Goal: Task Accomplishment & Management: Complete application form

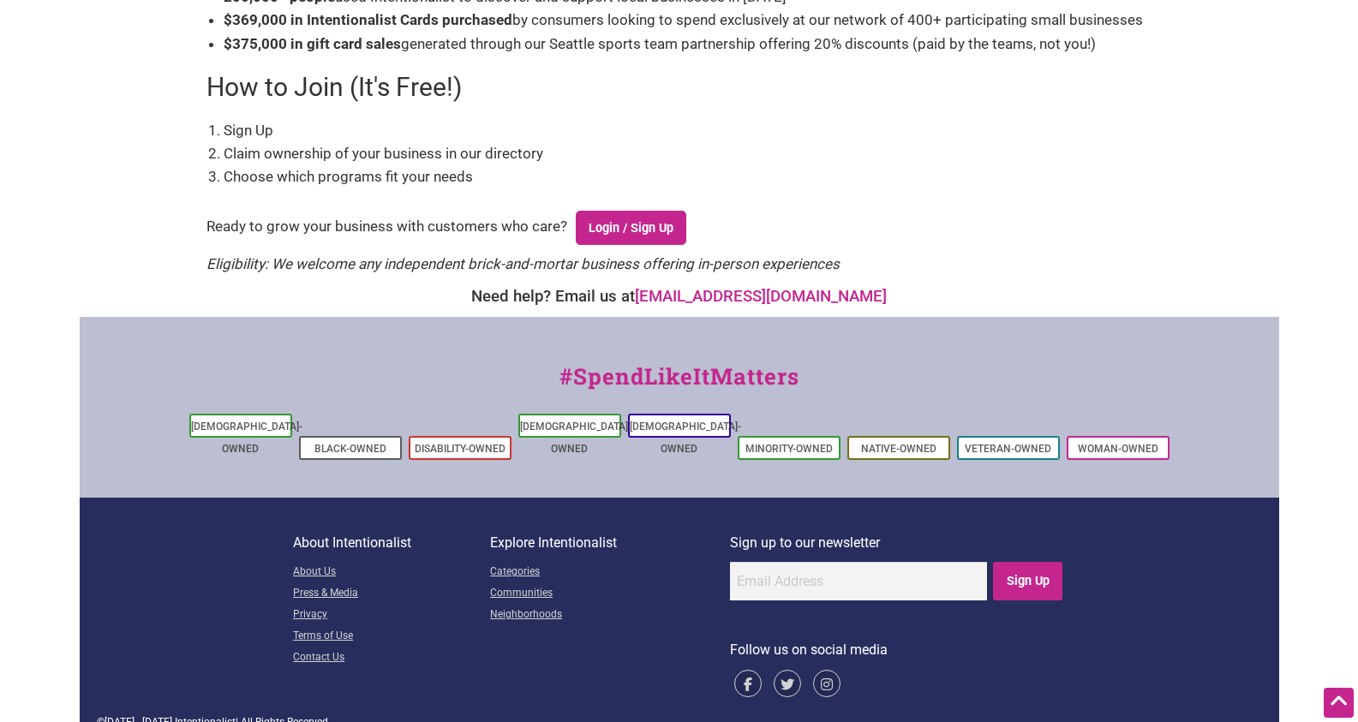
scroll to position [540, 0]
click at [637, 237] on link "Login / Sign Up" at bounding box center [631, 229] width 111 height 34
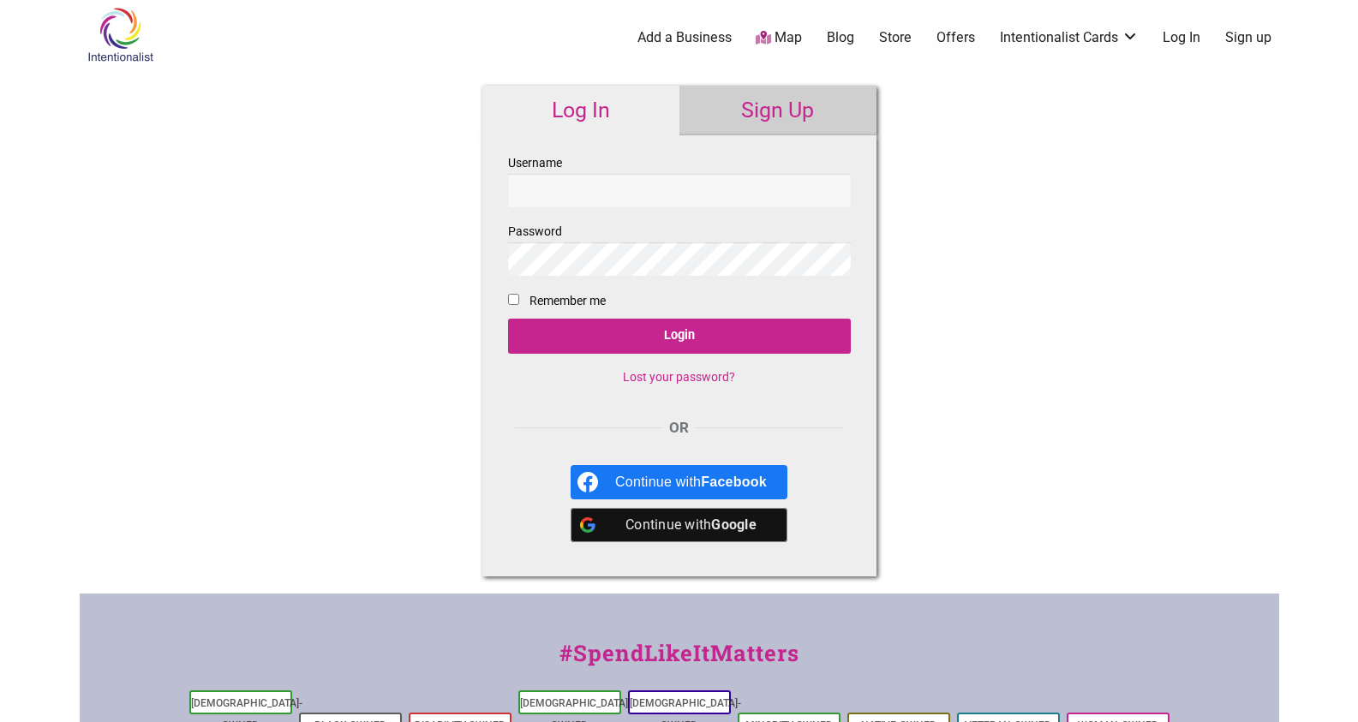
click at [844, 108] on link "Sign Up" at bounding box center [777, 111] width 197 height 50
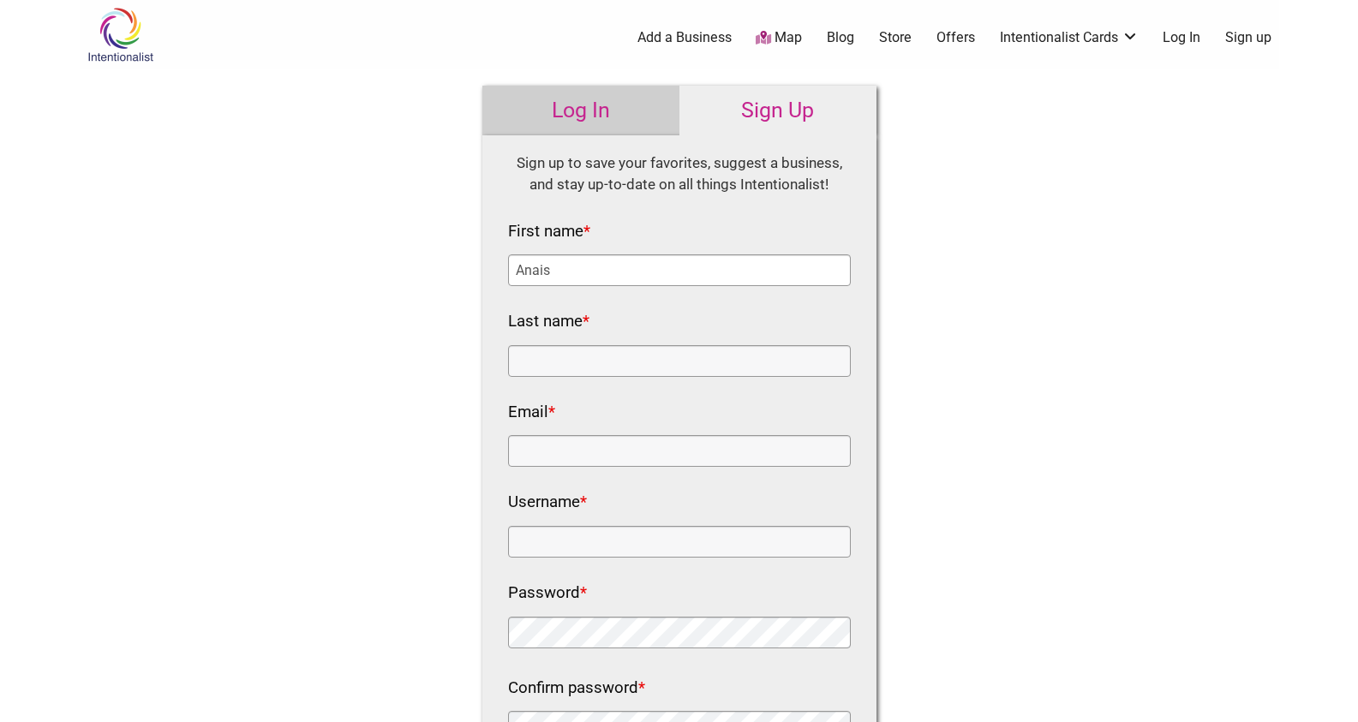
type input "Anais"
type input "[PERSON_NAME]"
type input "[EMAIL_ADDRESS][DOMAIN_NAME]"
click at [595, 543] on input "Username *" at bounding box center [679, 542] width 343 height 32
type input "pitchthebabybar"
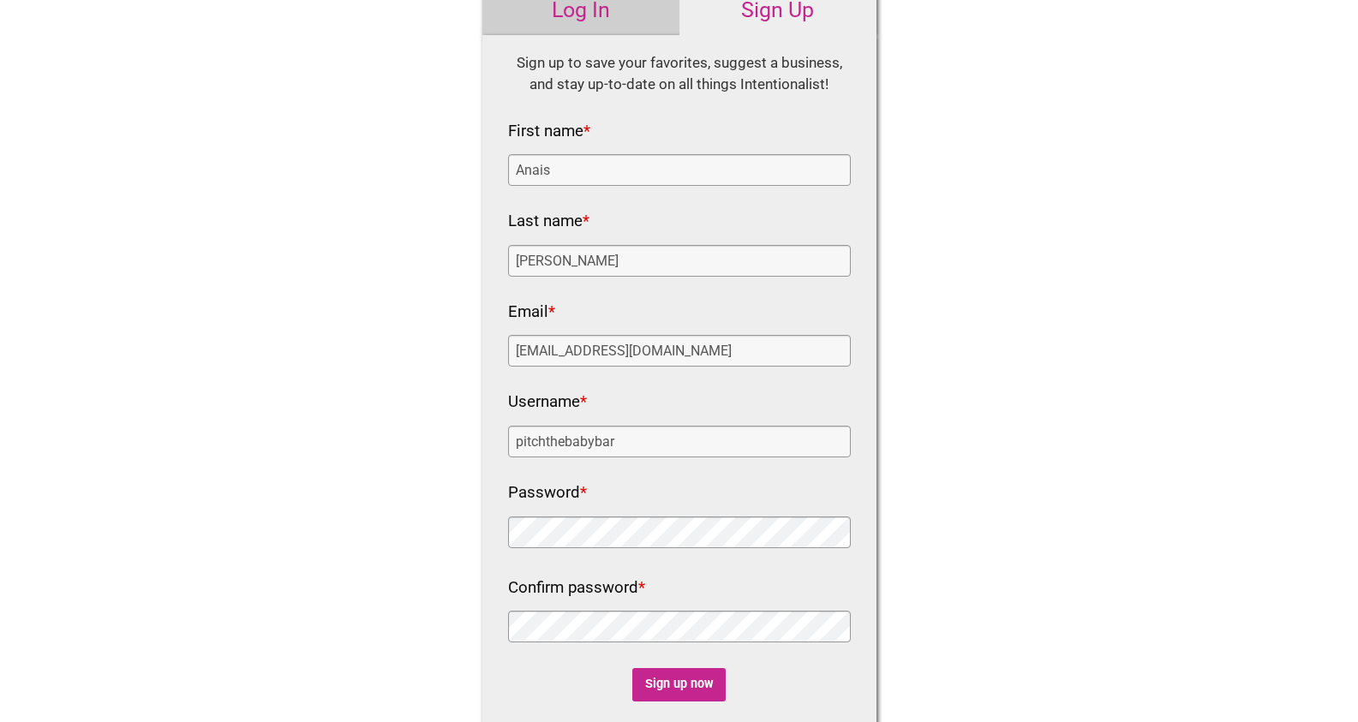
scroll to position [112, 0]
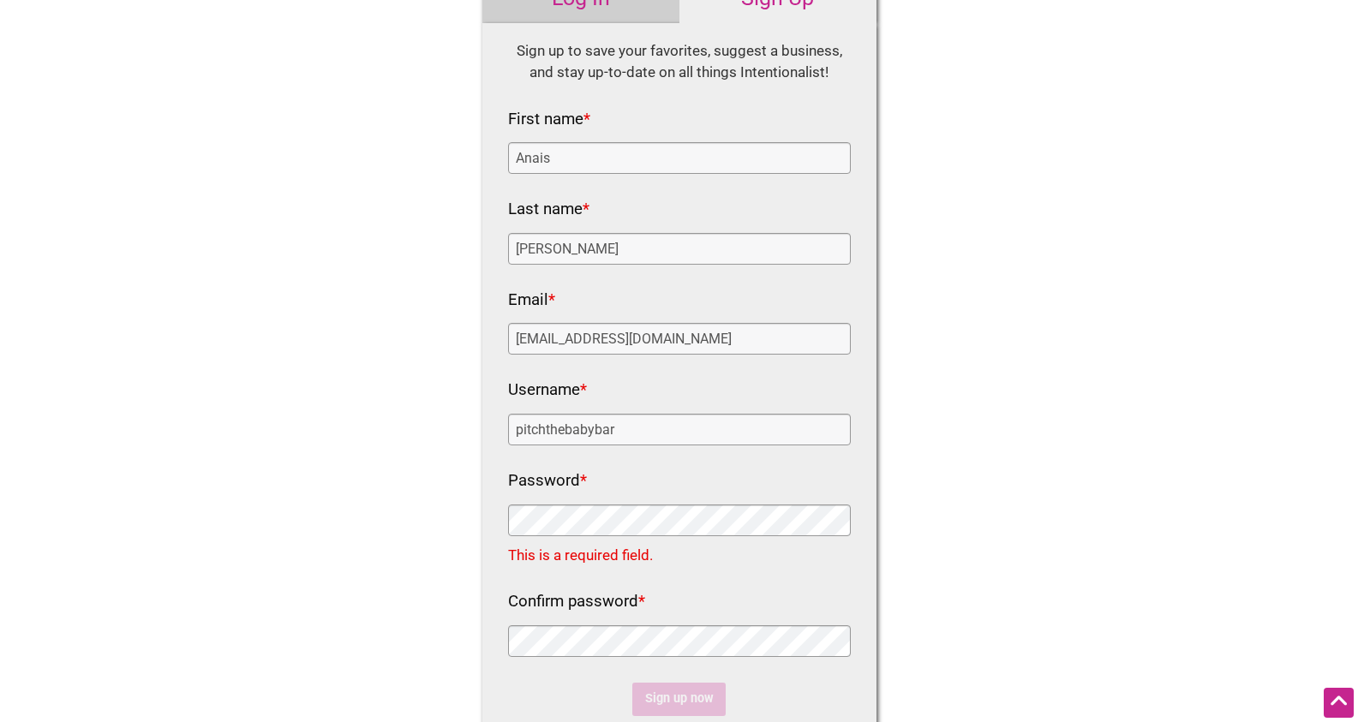
click at [644, 475] on div "Password *" at bounding box center [679, 504] width 343 height 74
click at [712, 477] on div "Password *" at bounding box center [679, 504] width 343 height 74
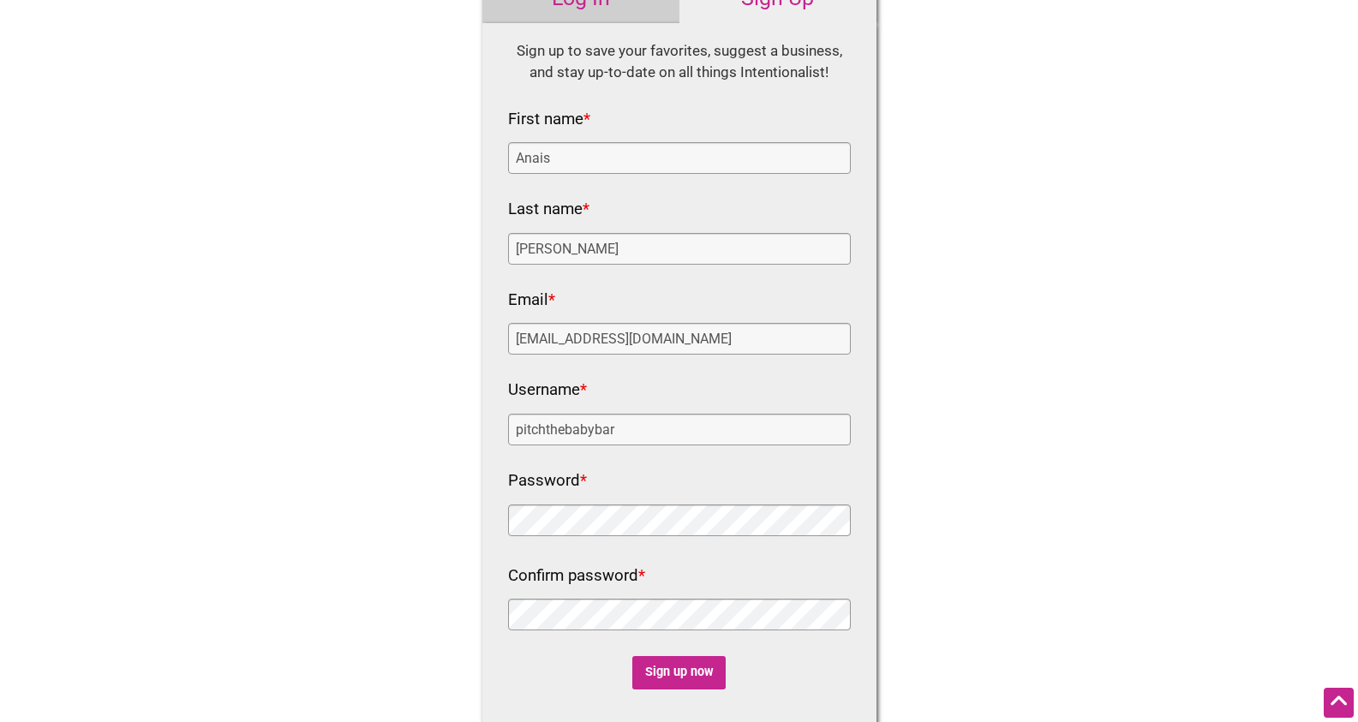
click at [1099, 492] on div "Intentionalist Spend like it matters 0 Add a Business Map Blog Store Offers Int…" at bounding box center [680, 536] width 1200 height 1296
click at [400, 486] on div "Intentionalist Spend like it matters 0 Add a Business Map Blog Store Offers Int…" at bounding box center [680, 560] width 1200 height 1344
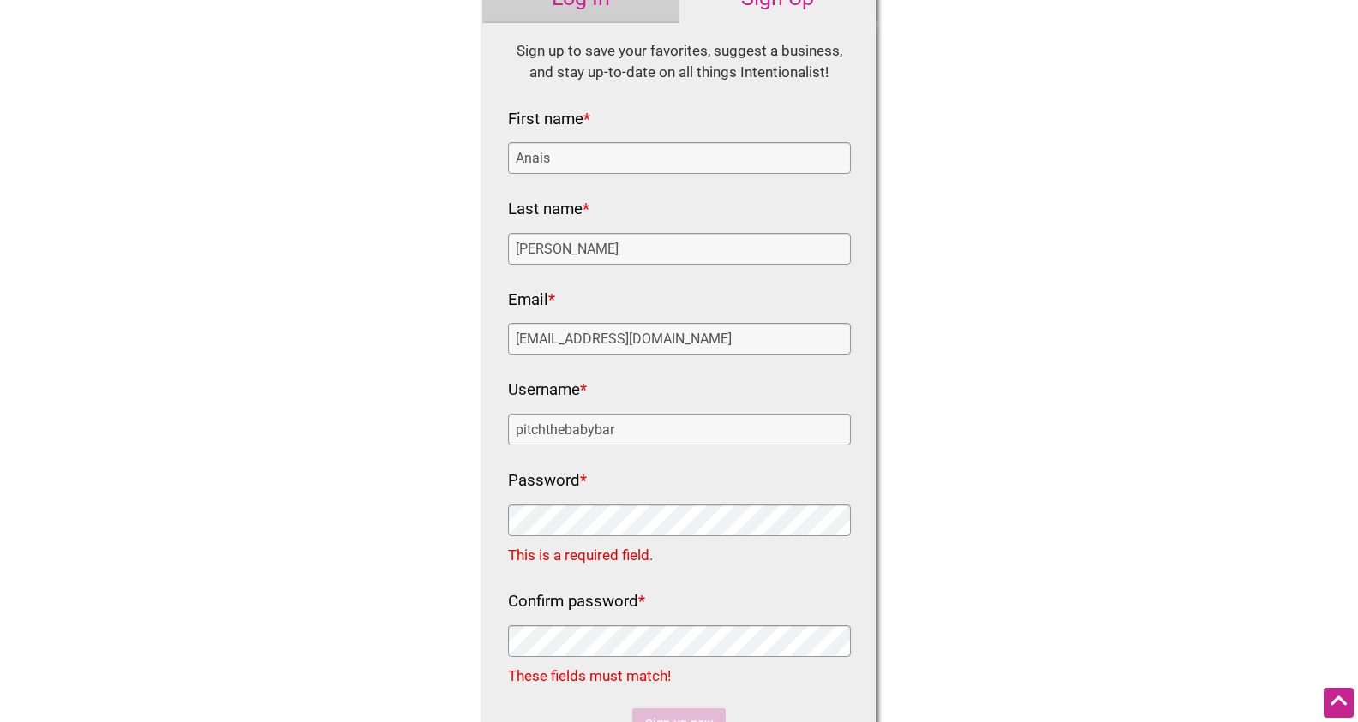
click at [1117, 351] on div "Intentionalist Spend like it matters 0 Add a Business Map Blog Store Offers Int…" at bounding box center [680, 573] width 1200 height 1371
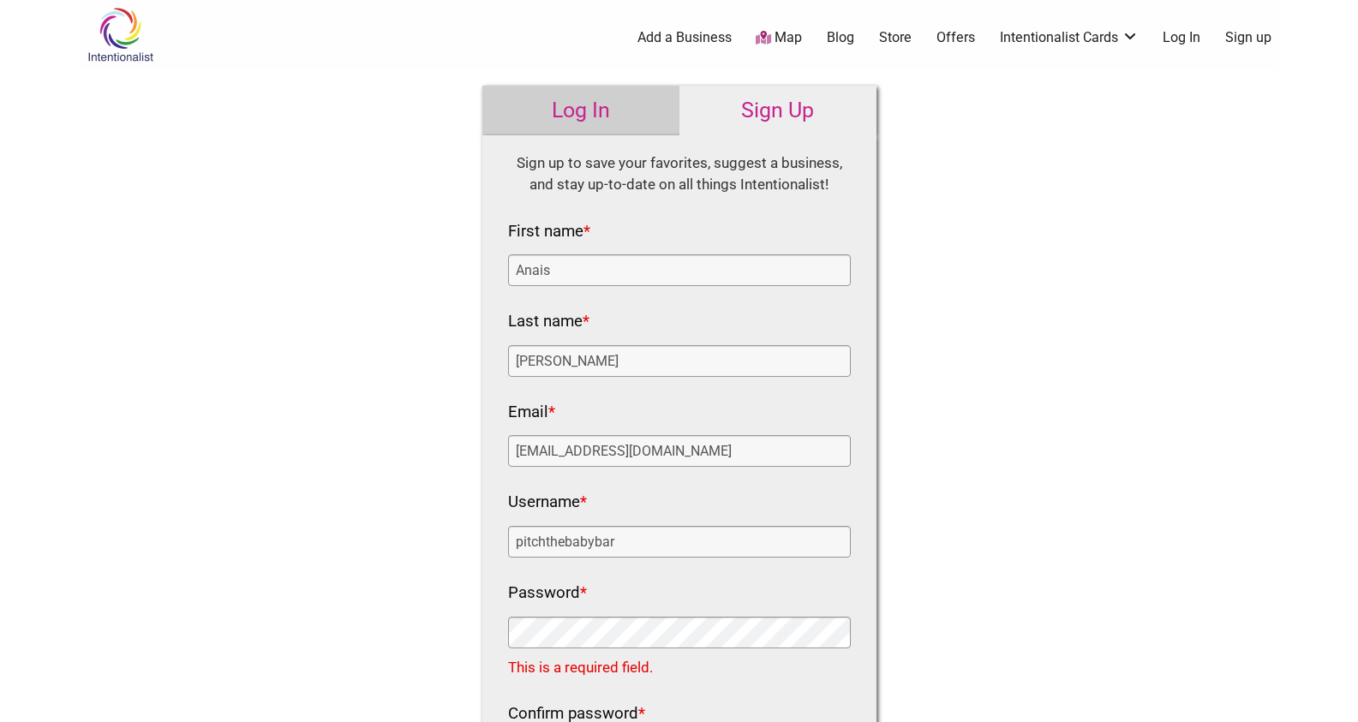
scroll to position [0, 0]
